Goal: Task Accomplishment & Management: Complete application form

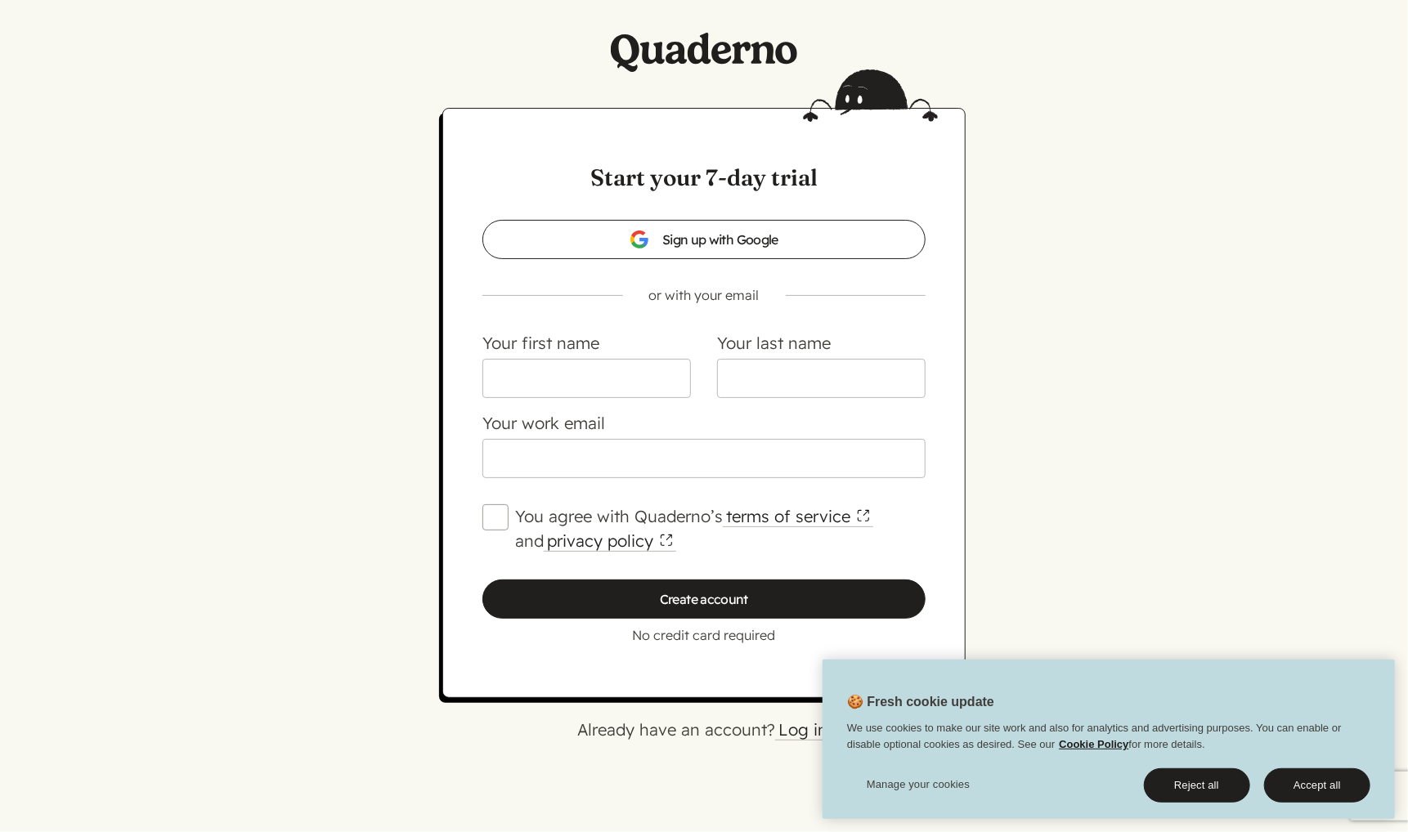
click at [490, 525] on input "You agree with Quaderno’s terms of service and privacy policy" at bounding box center [495, 517] width 26 height 26
checkbox input "true"
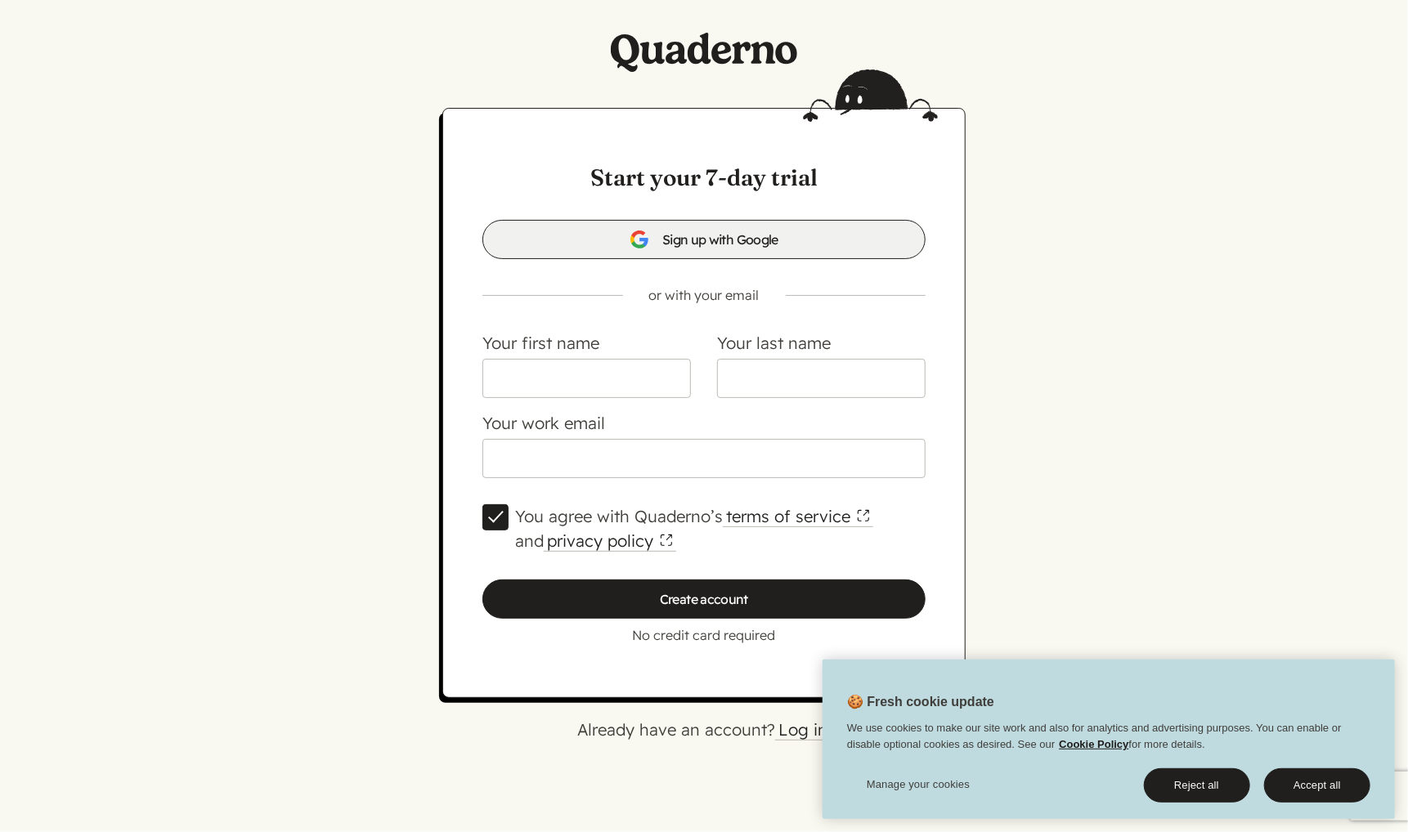
click at [719, 240] on span "Sign up with Google" at bounding box center [703, 240] width 149 height 20
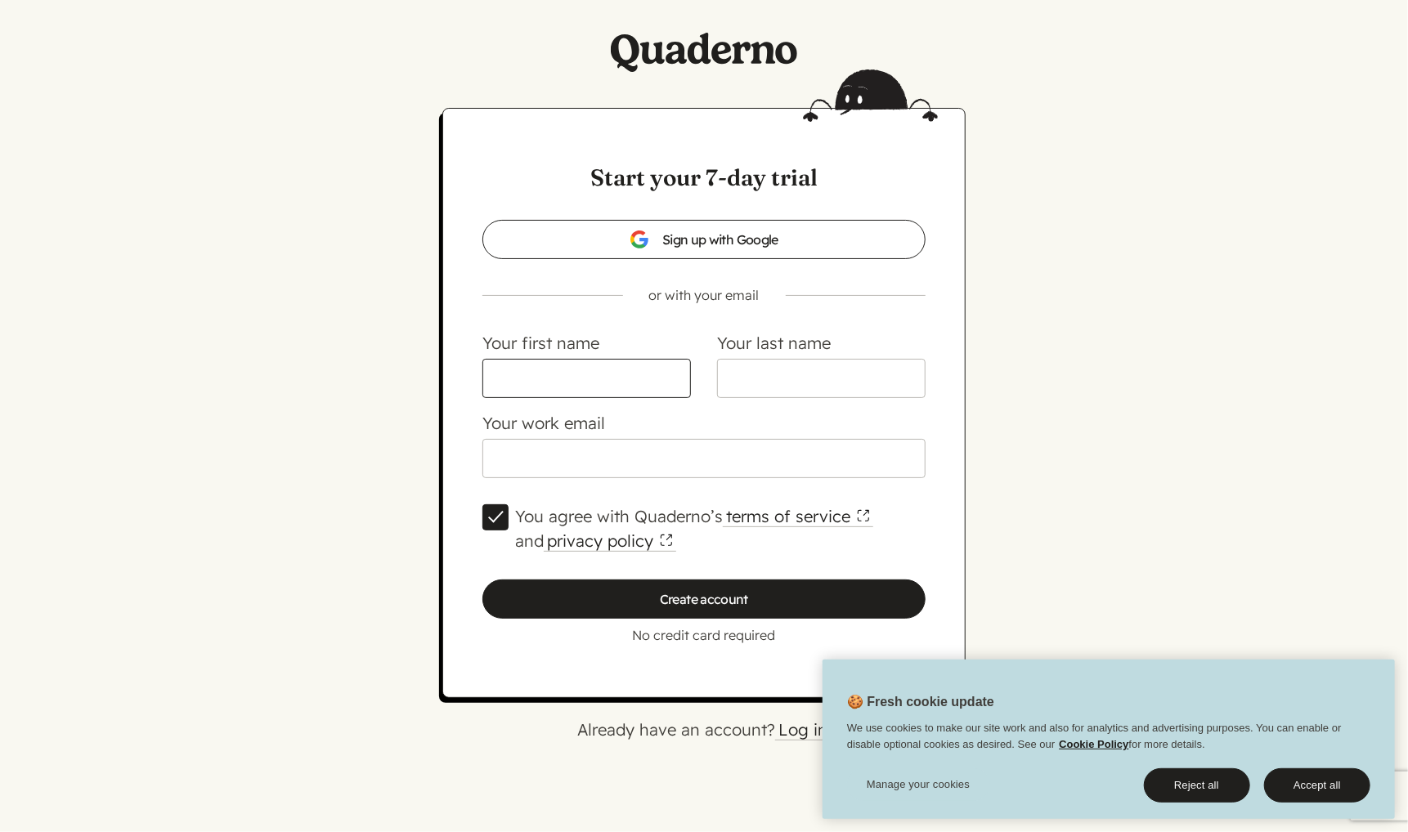
click at [591, 365] on input "Your first name" at bounding box center [586, 378] width 208 height 39
type input "Sadjad"
type input "s"
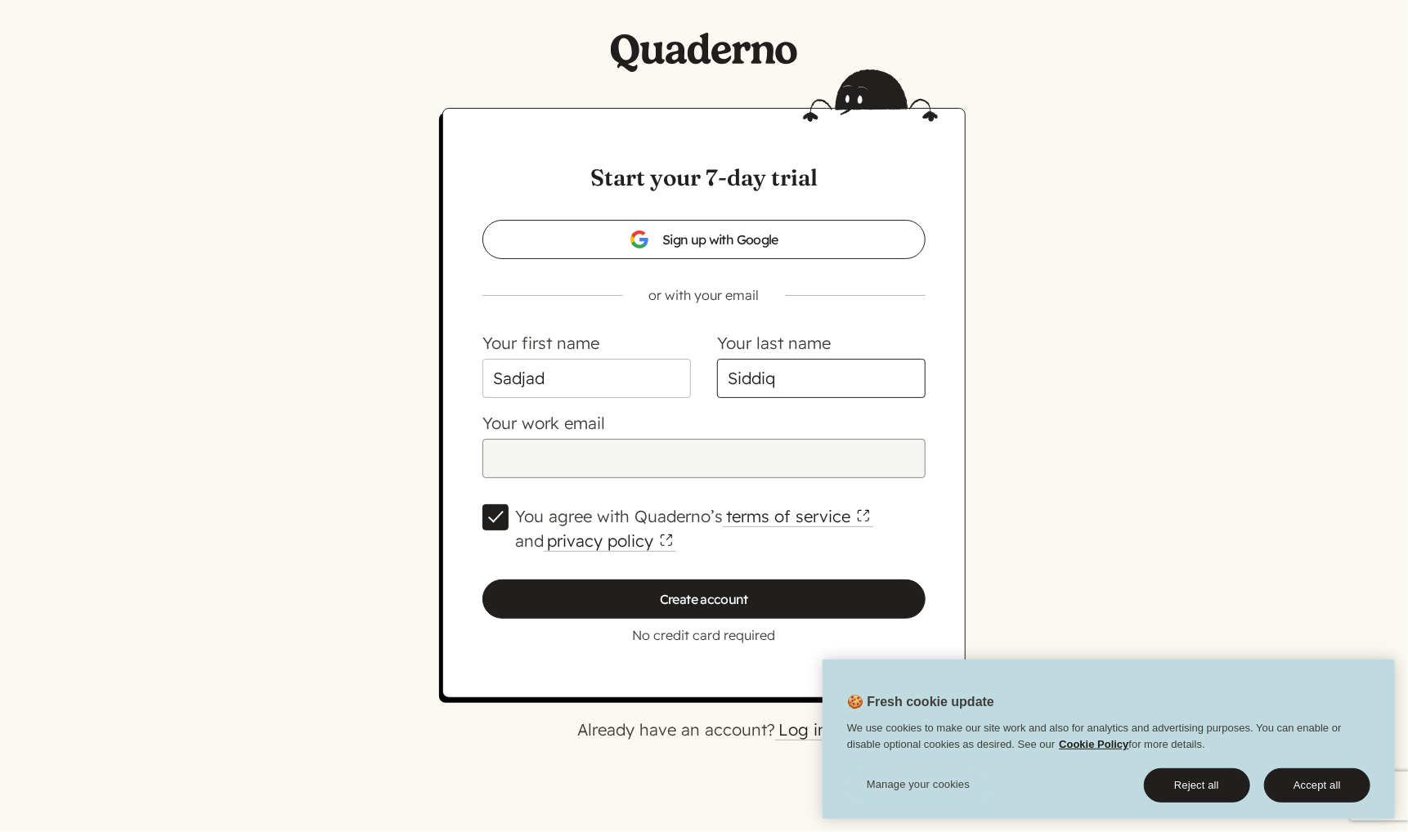
type input "Siddiq"
click at [517, 459] on input "Your work email" at bounding box center [703, 458] width 443 height 39
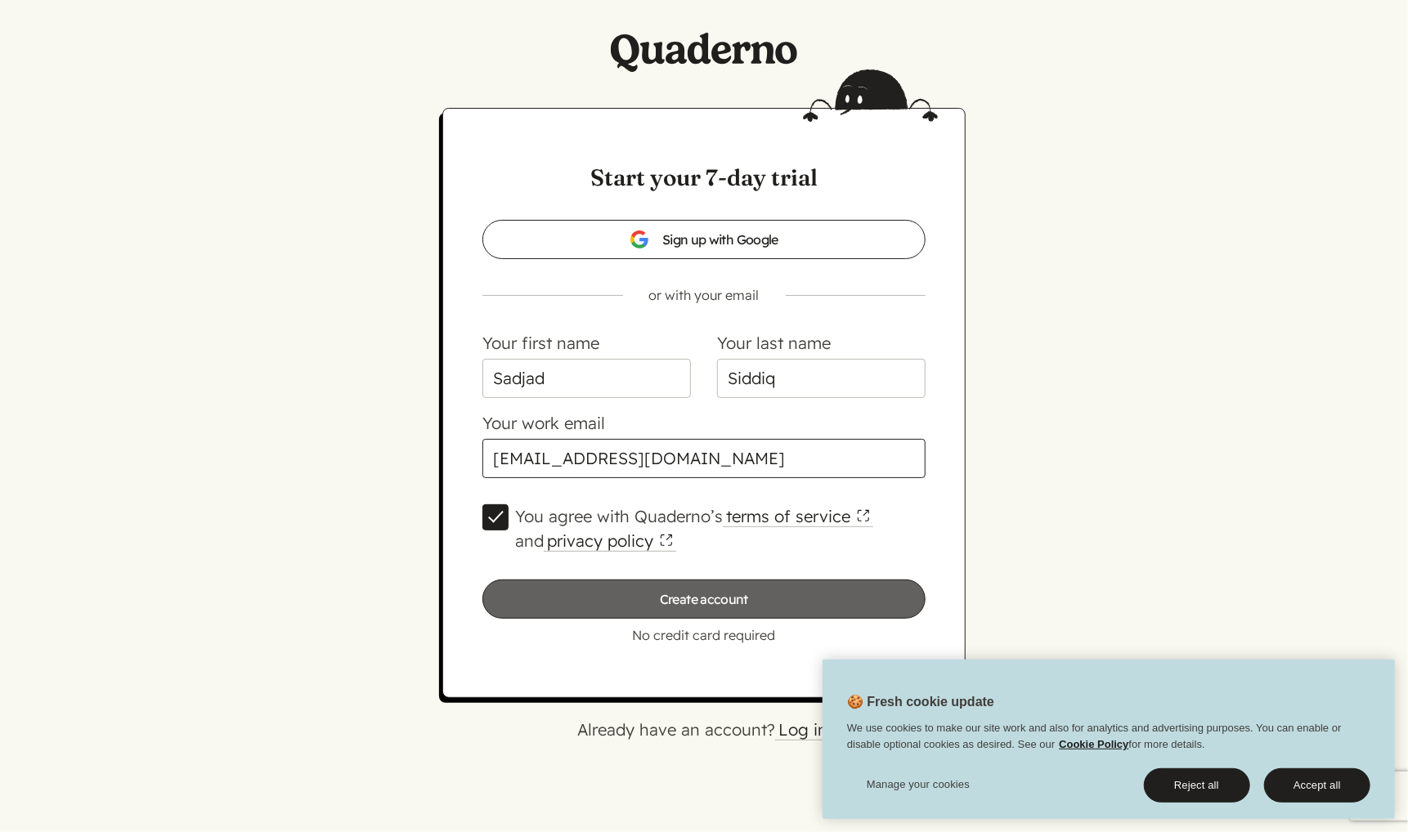
type input "[EMAIL_ADDRESS][DOMAIN_NAME]"
click at [593, 611] on input "Create account" at bounding box center [703, 599] width 443 height 39
type input "Please wait…"
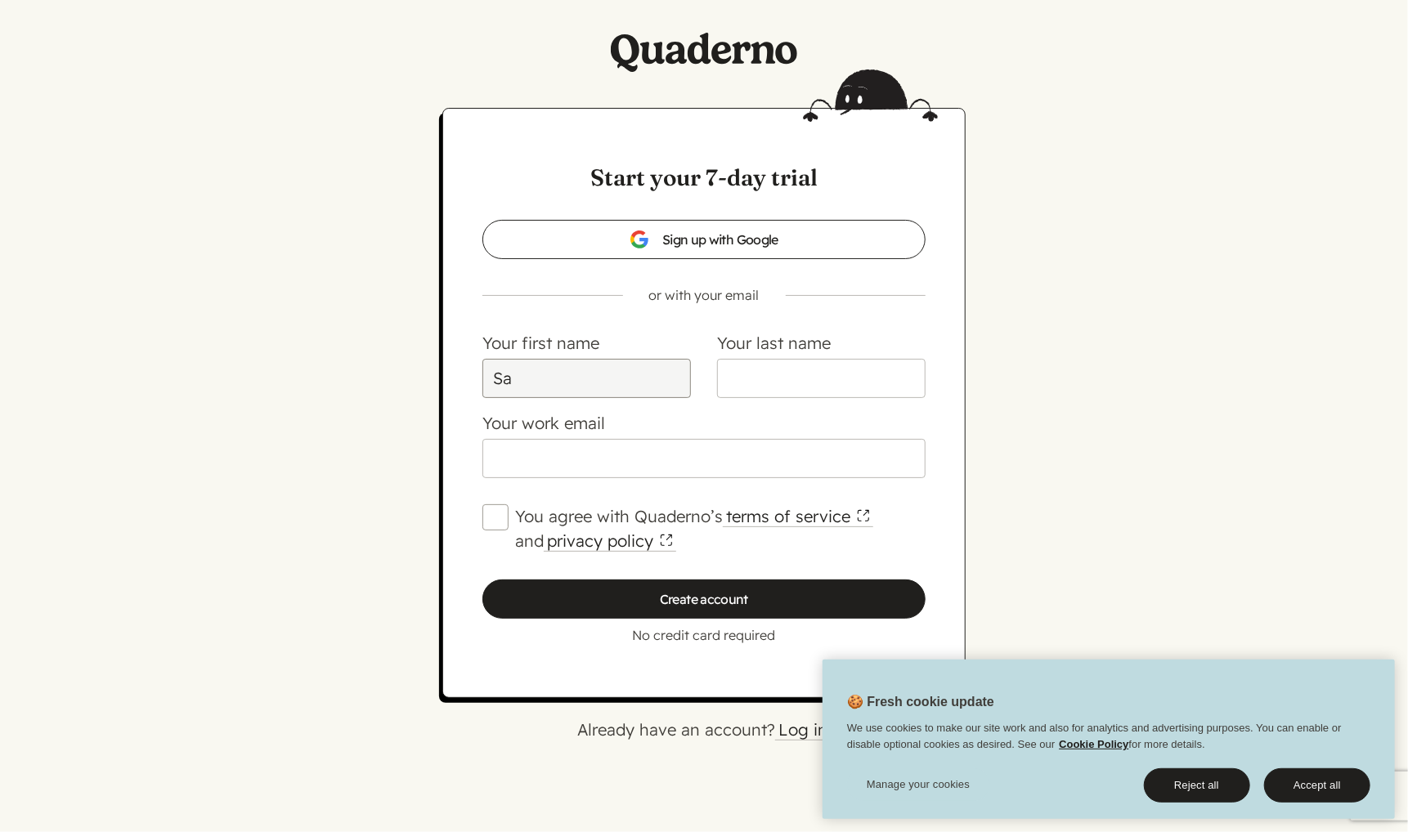
type input "Sadjad"
type input "SIDDIQ"
click at [634, 459] on input "Your work email" at bounding box center [703, 458] width 443 height 39
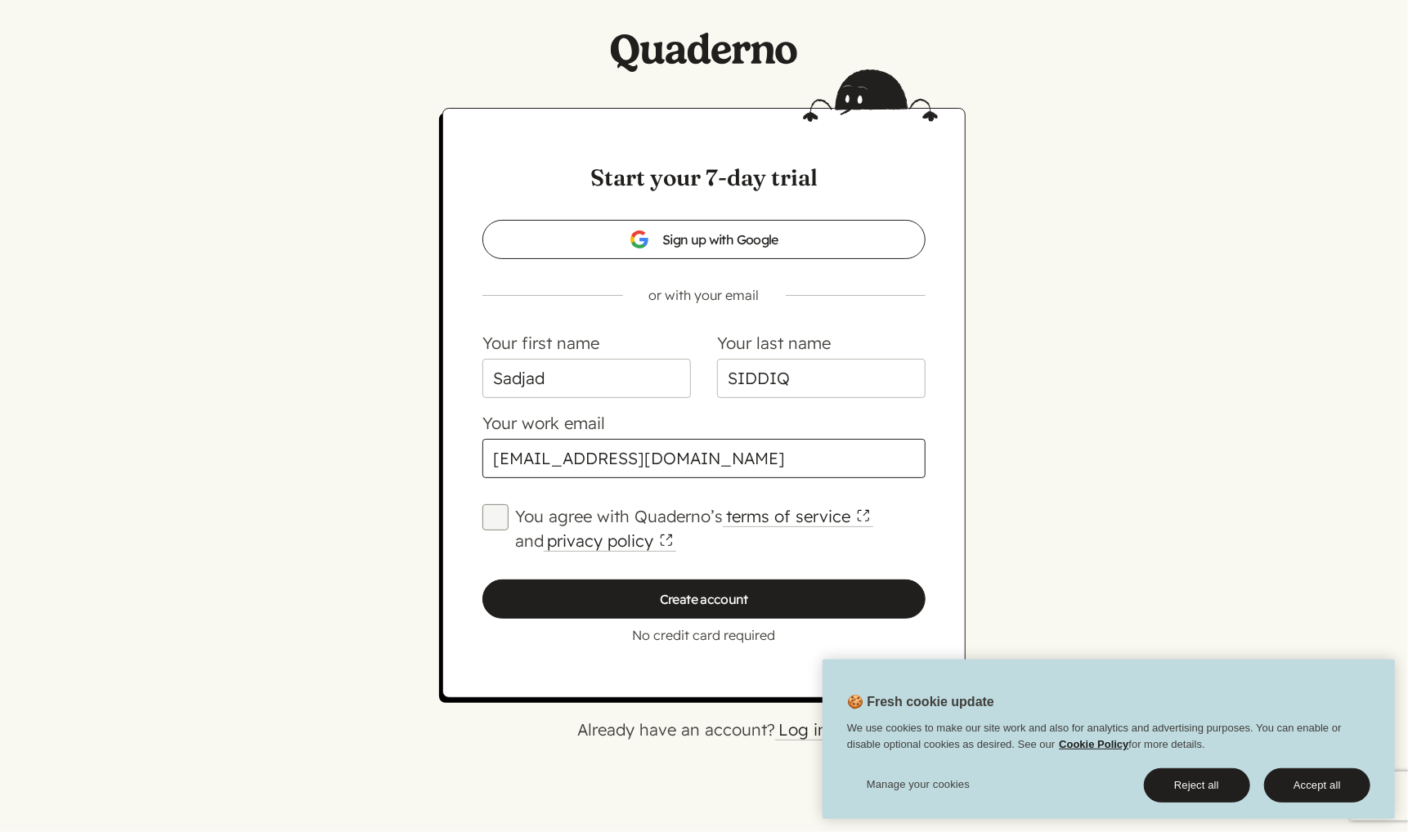
type input "[EMAIL_ADDRESS][DOMAIN_NAME]"
click at [486, 517] on input "You agree with Quaderno’s terms of service and privacy policy" at bounding box center [495, 517] width 26 height 26
checkbox input "true"
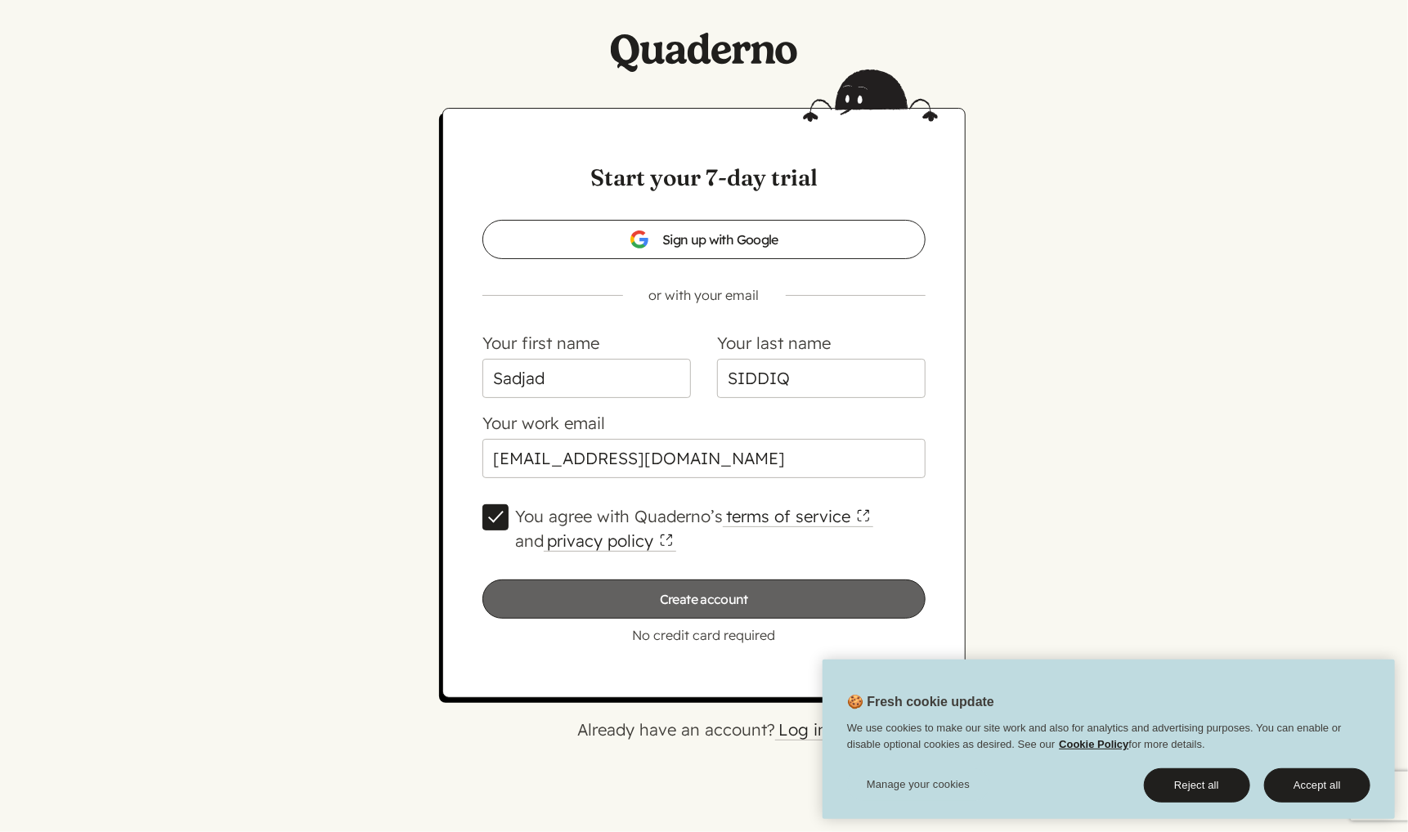
click at [580, 596] on input "Create account" at bounding box center [703, 599] width 443 height 39
type input "Please wait…"
